Goal: Communication & Community: Share content

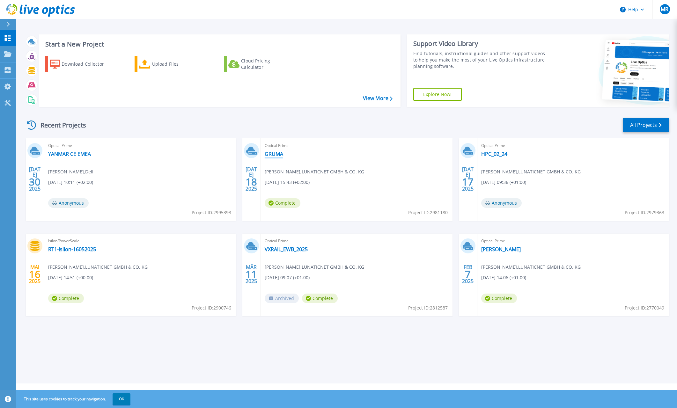
click at [272, 153] on link "GRUMA" at bounding box center [274, 154] width 18 height 6
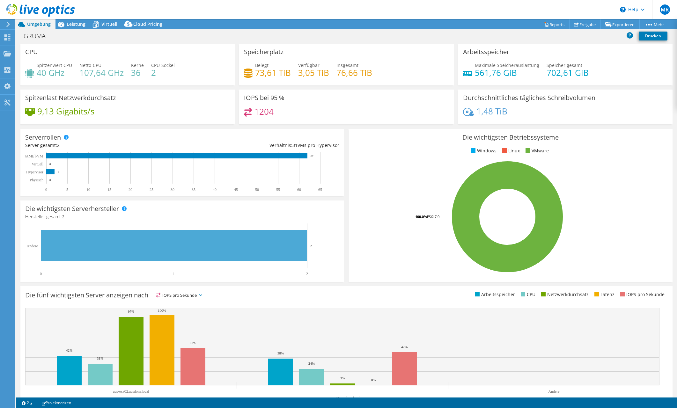
select select "USD"
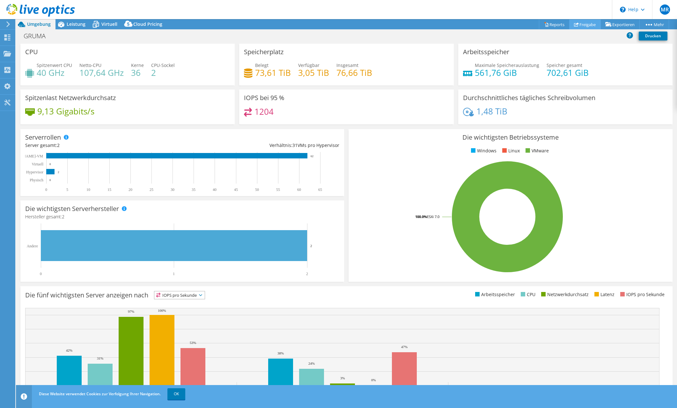
click at [586, 25] on link "Freigabe" at bounding box center [585, 24] width 32 height 10
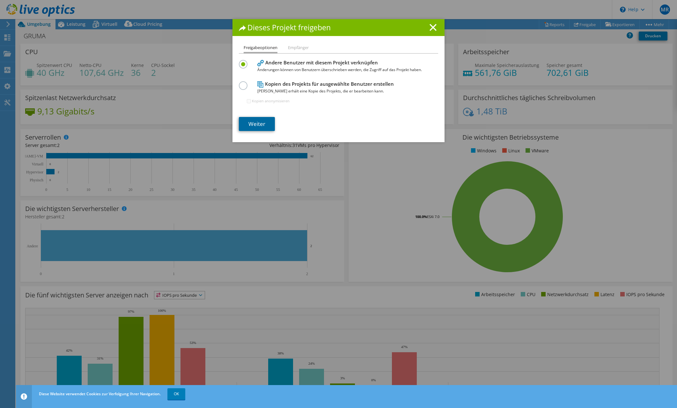
click at [262, 123] on link "Weiter" at bounding box center [257, 124] width 36 height 14
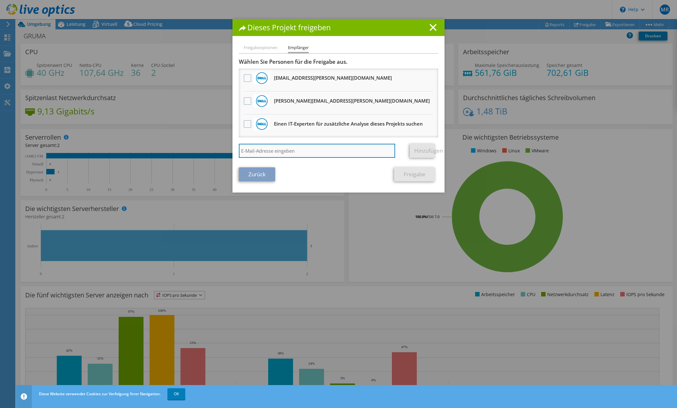
click at [313, 149] on input "search" at bounding box center [317, 151] width 156 height 14
type input "[EMAIL_ADDRESS][DOMAIN_NAME]"
click at [417, 153] on link "Hinzufügen" at bounding box center [422, 151] width 25 height 14
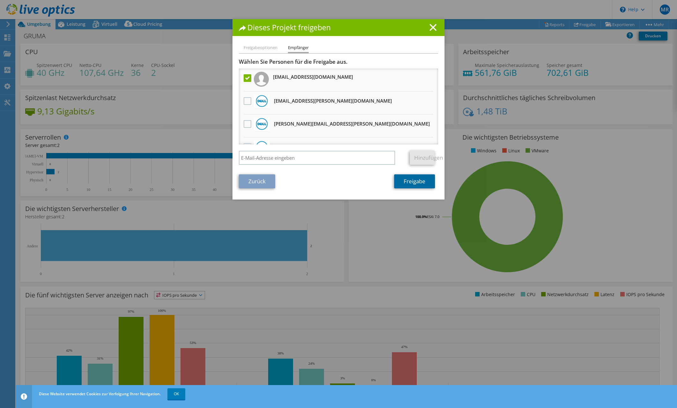
click at [410, 181] on link "Freigabe" at bounding box center [414, 181] width 41 height 14
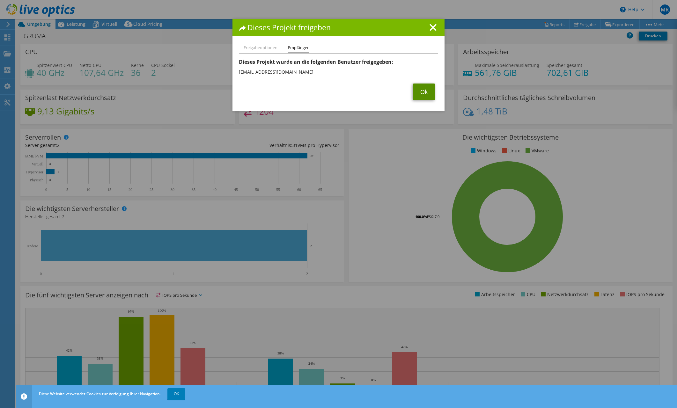
click at [418, 88] on link "Ok" at bounding box center [424, 92] width 22 height 17
